Goal: Task Accomplishment & Management: Use online tool/utility

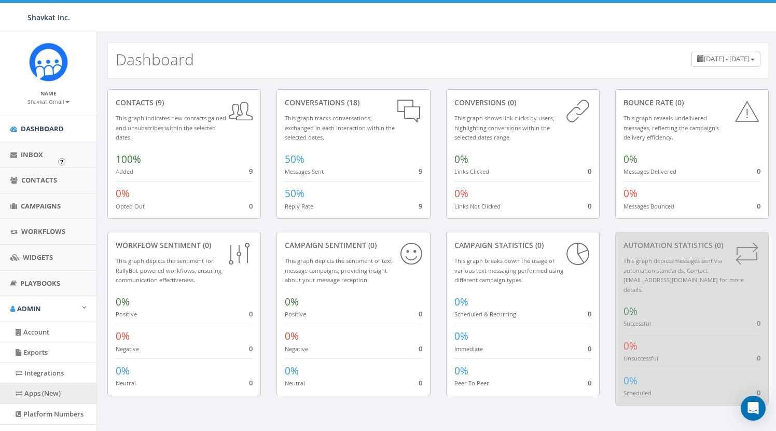
scroll to position [144, 0]
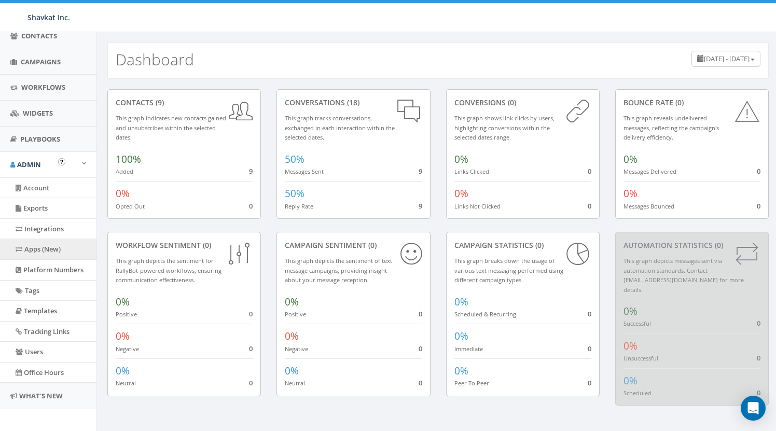
click at [44, 247] on link "Apps (New)" at bounding box center [48, 249] width 96 height 20
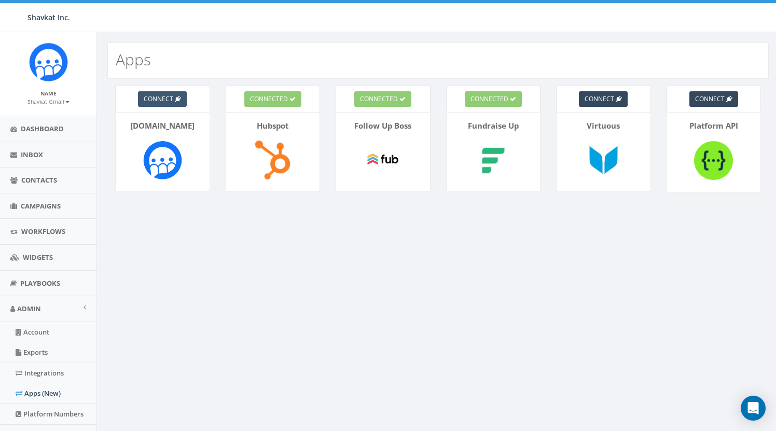
click at [166, 98] on span "connect" at bounding box center [159, 98] width 30 height 9
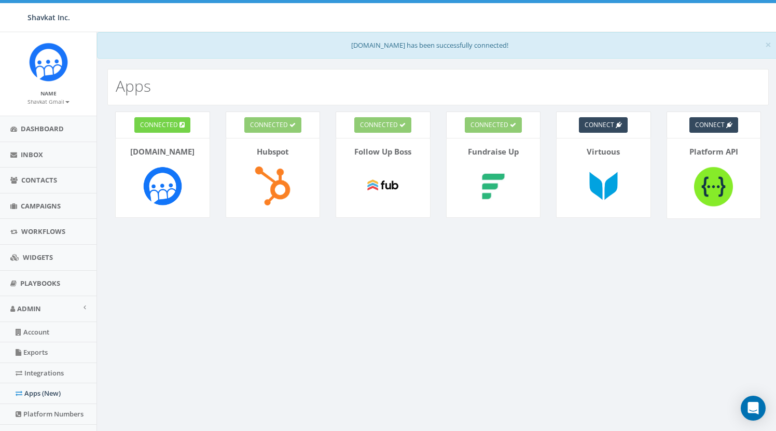
click at [167, 124] on span "connected" at bounding box center [159, 124] width 38 height 9
